Goal: Task Accomplishment & Management: Manage account settings

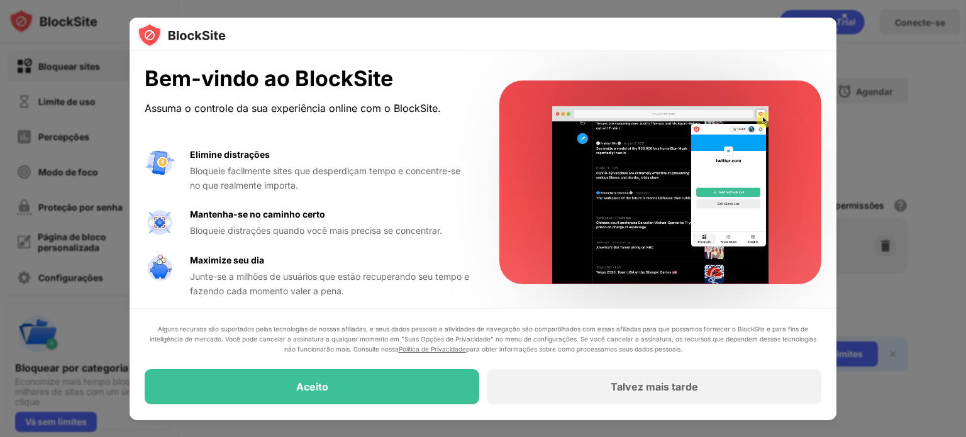
scroll to position [6, 0]
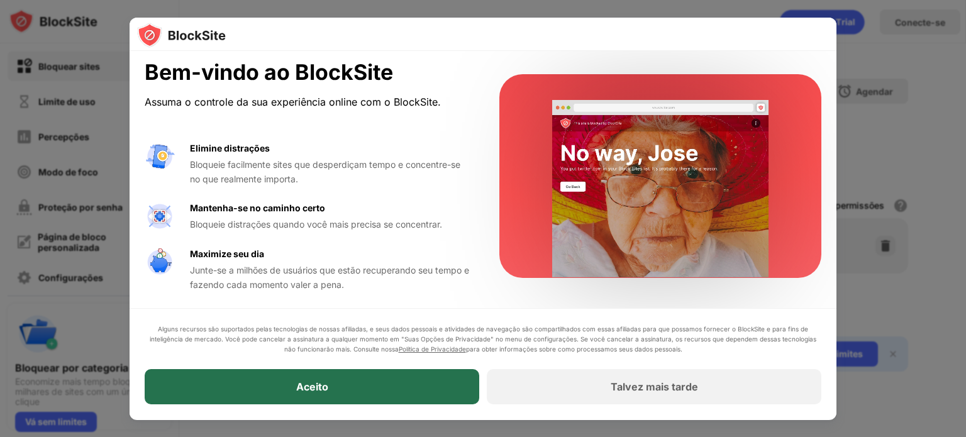
click at [383, 388] on div "Aceito" at bounding box center [312, 387] width 335 height 35
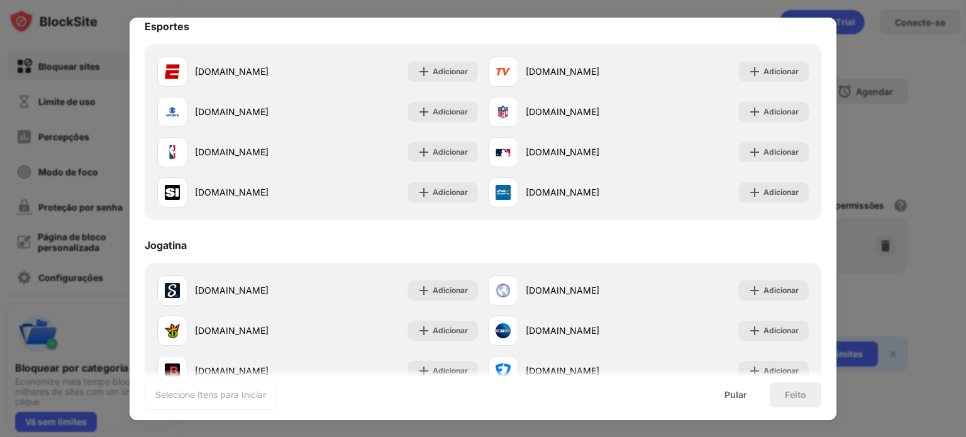
scroll to position [1019, 0]
click at [737, 397] on font "Pular" at bounding box center [736, 394] width 23 height 11
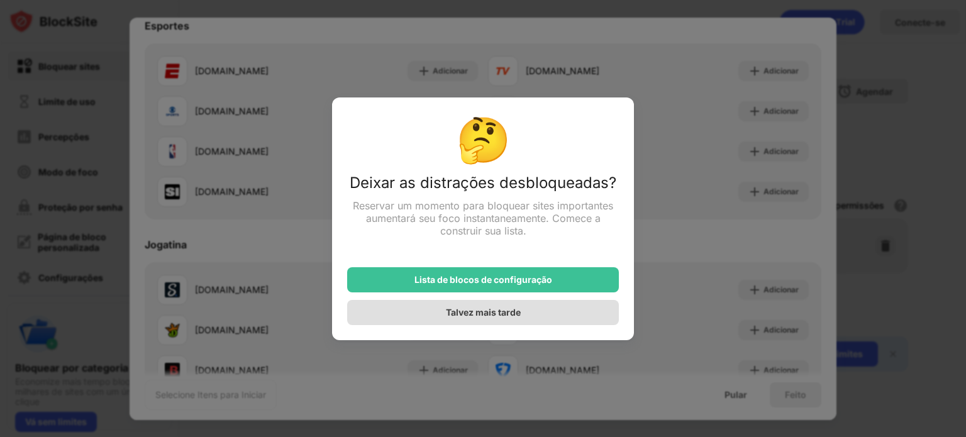
click at [466, 314] on font "Talvez mais tarde" at bounding box center [483, 312] width 75 height 11
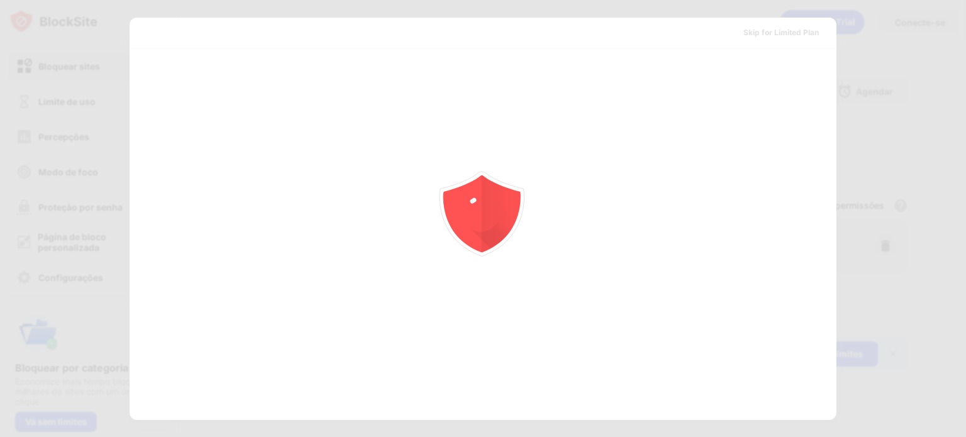
scroll to position [0, 0]
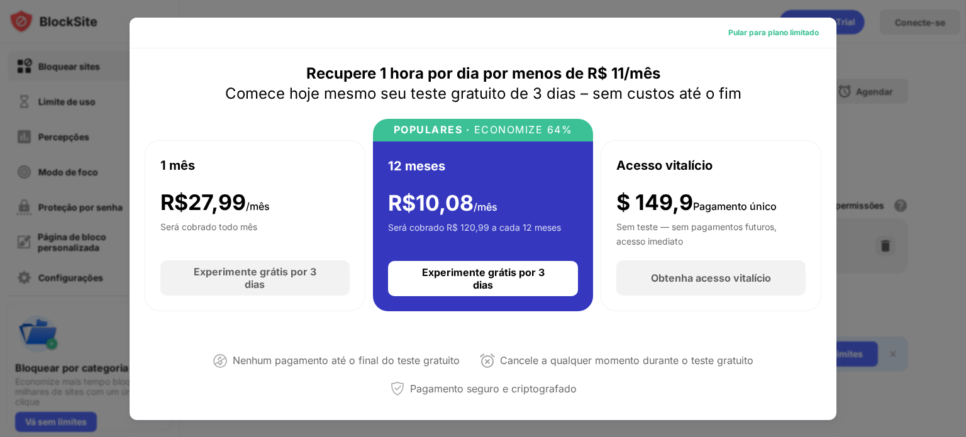
click at [776, 34] on font "Pular para plano limitado" at bounding box center [774, 32] width 91 height 9
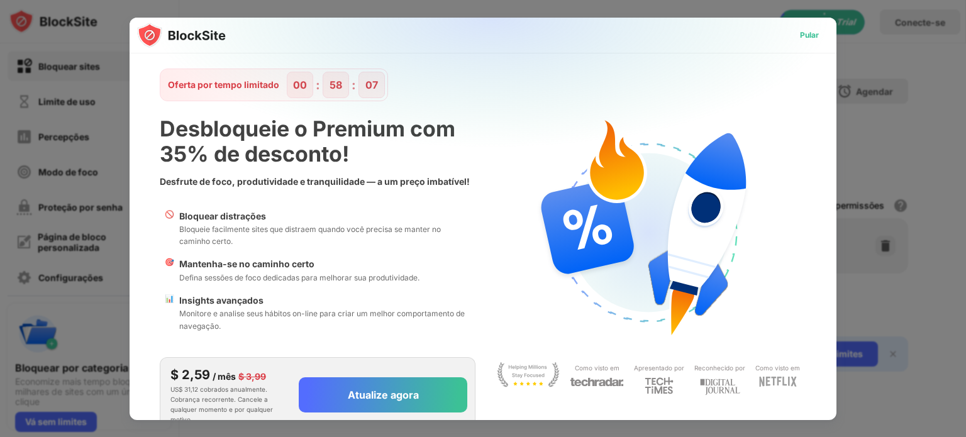
click at [800, 30] on font "Pular" at bounding box center [809, 34] width 19 height 9
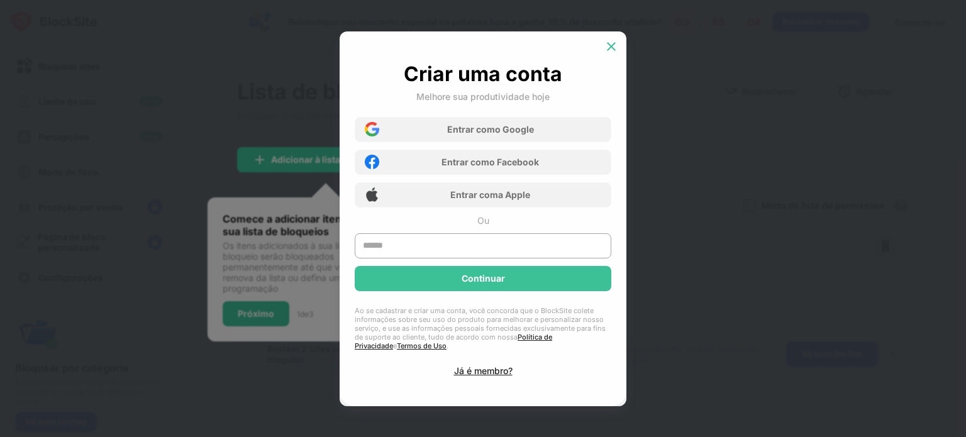
click at [609, 52] on img at bounding box center [611, 46] width 13 height 13
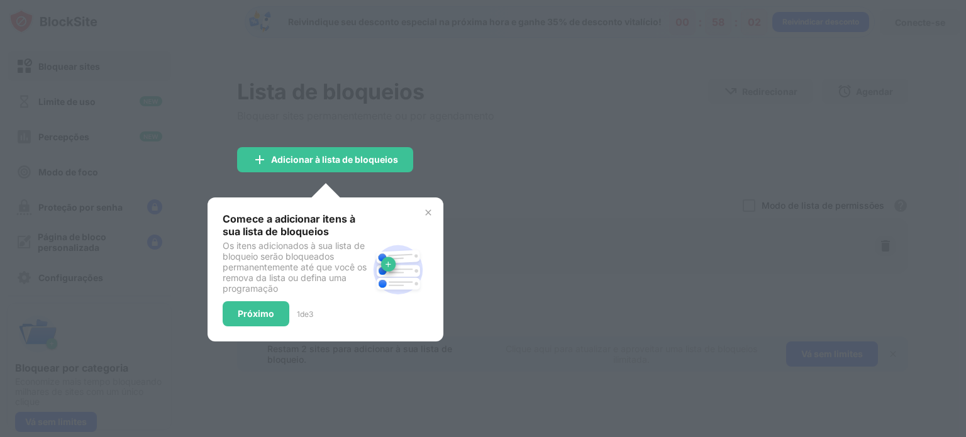
click at [542, 128] on div at bounding box center [483, 218] width 966 height 437
